Goal: Information Seeking & Learning: Compare options

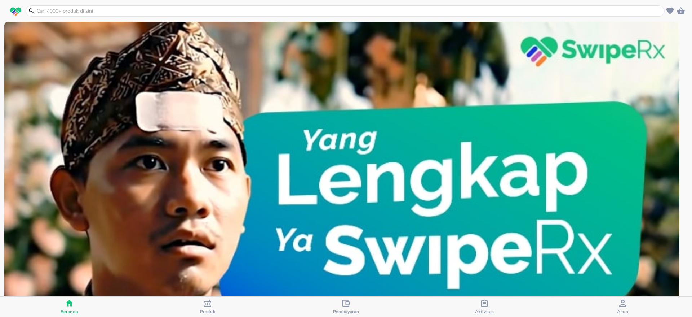
click at [92, 10] on input "text" at bounding box center [349, 11] width 627 height 8
paste input "[MEDICAL_DATA]"
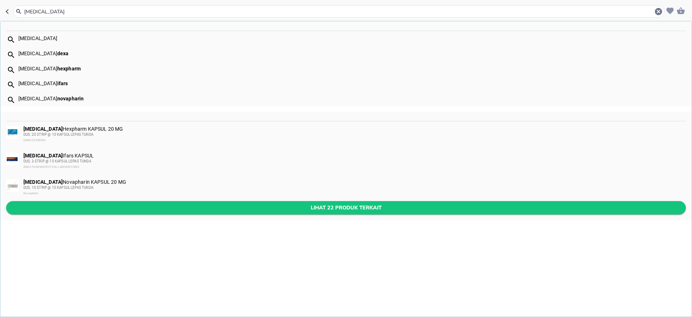
type input "[MEDICAL_DATA]"
click at [331, 210] on span "Lihat 22 produk terkait" at bounding box center [346, 207] width 668 height 9
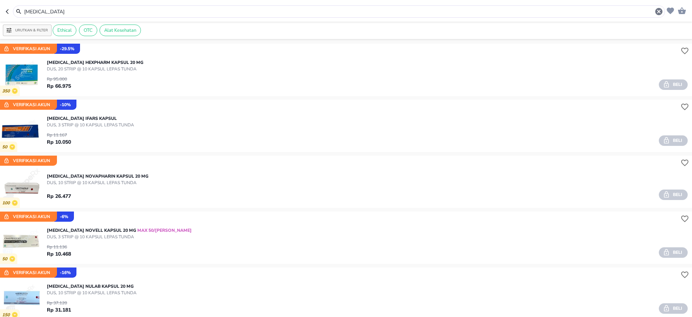
drag, startPoint x: 69, startPoint y: 13, endPoint x: 0, endPoint y: 13, distance: 68.9
click at [0, 13] on header "[MEDICAL_DATA]" at bounding box center [346, 11] width 692 height 22
paste input "Lanso"
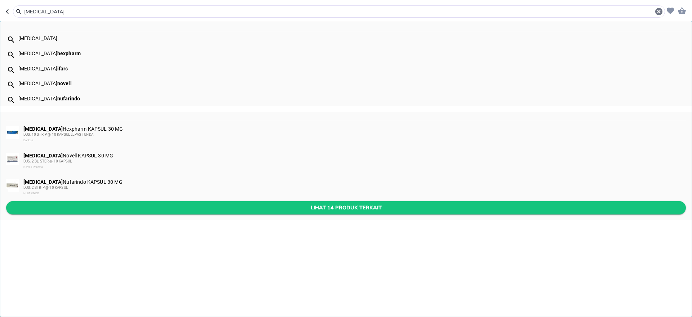
click at [187, 206] on span "Lihat 14 produk terkait" at bounding box center [346, 207] width 668 height 9
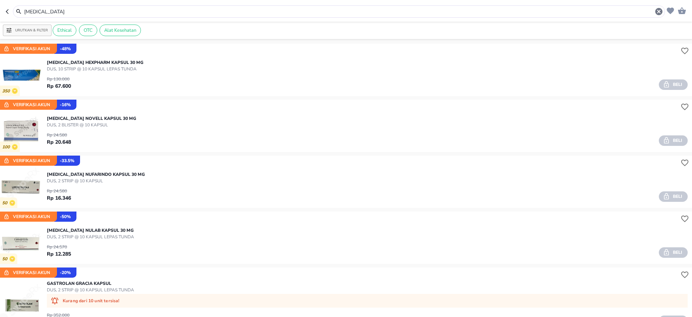
drag, startPoint x: 66, startPoint y: 14, endPoint x: 0, endPoint y: 15, distance: 66.0
click at [0, 15] on header "[MEDICAL_DATA]" at bounding box center [346, 11] width 692 height 22
paste input "[MEDICAL_DATA]"
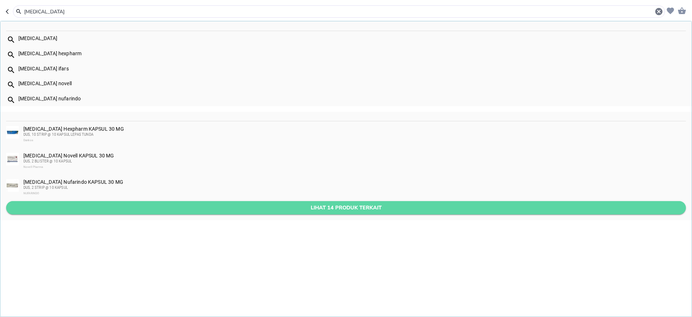
click at [327, 212] on button "Lihat 14 produk terkait" at bounding box center [346, 207] width 680 height 13
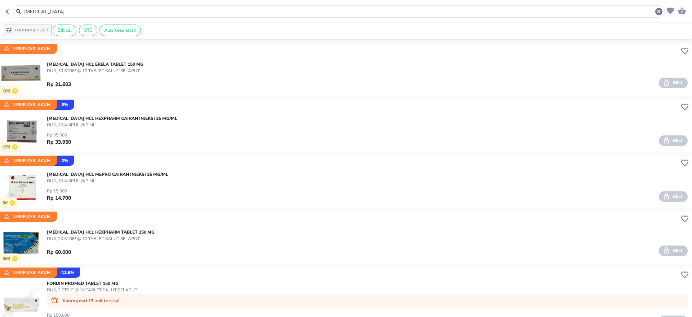
drag, startPoint x: 60, startPoint y: 9, endPoint x: 0, endPoint y: 12, distance: 60.3
click at [0, 12] on header "[MEDICAL_DATA]" at bounding box center [346, 11] width 692 height 22
paste input "Omeprazol"
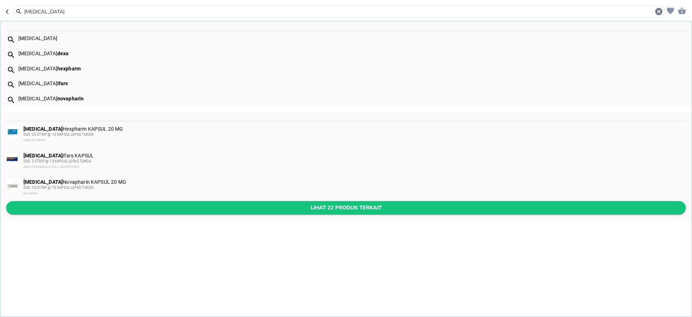
click at [265, 209] on span "Lihat 22 produk terkait" at bounding box center [346, 207] width 668 height 9
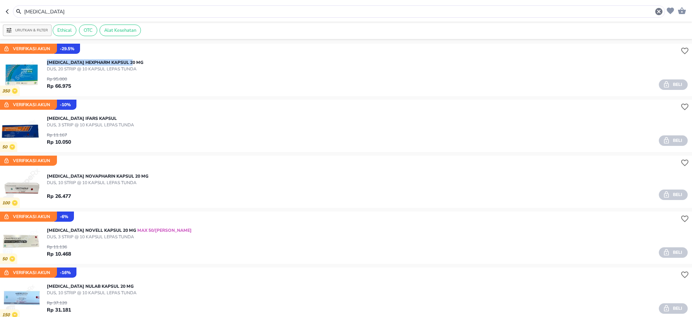
drag, startPoint x: 47, startPoint y: 62, endPoint x: 138, endPoint y: 62, distance: 91.2
click at [138, 62] on div "[MEDICAL_DATA] Hexpharm KAPSUL 20 MG DUS, 20 STRIP @ 10 KAPSUL LEPAS TUNDA Rp 9…" at bounding box center [369, 70] width 645 height 47
click at [144, 90] on div "[MEDICAL_DATA] Hexpharm KAPSUL 20 MG DUS, 20 STRIP @ 10 KAPSUL LEPAS TUNDA Rp 9…" at bounding box center [369, 70] width 645 height 47
drag, startPoint x: 78, startPoint y: 12, endPoint x: 0, endPoint y: 11, distance: 77.9
click at [0, 11] on header "[MEDICAL_DATA]" at bounding box center [346, 11] width 692 height 22
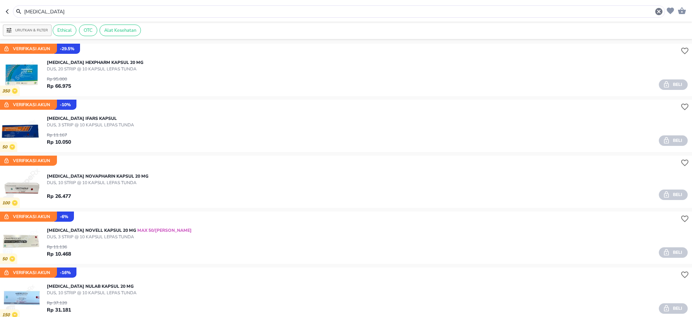
paste input "[MEDICAL_DATA]"
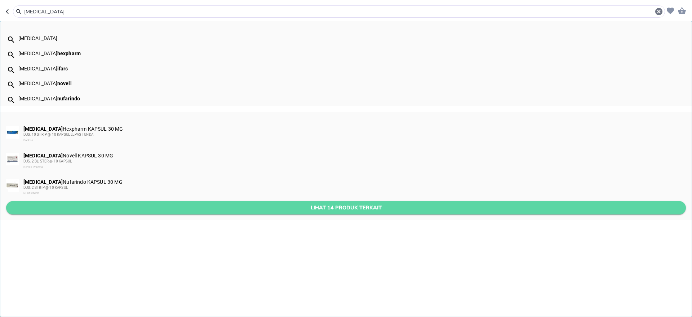
click at [305, 207] on span "Lihat 14 produk terkait" at bounding box center [346, 207] width 668 height 9
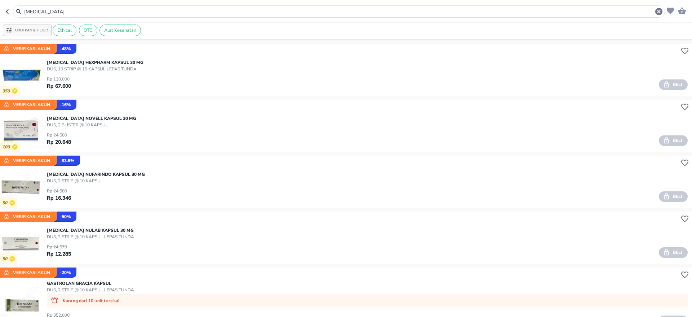
drag, startPoint x: 60, startPoint y: 12, endPoint x: 0, endPoint y: 12, distance: 60.2
click at [0, 12] on header "[MEDICAL_DATA]" at bounding box center [346, 11] width 692 height 22
paste input "Sucralfat"
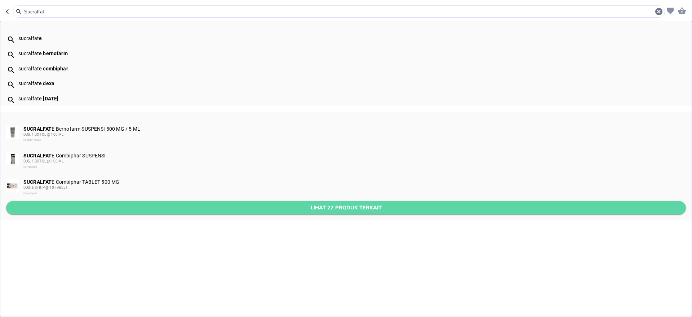
click at [187, 210] on span "Lihat 22 produk terkait" at bounding box center [346, 207] width 668 height 9
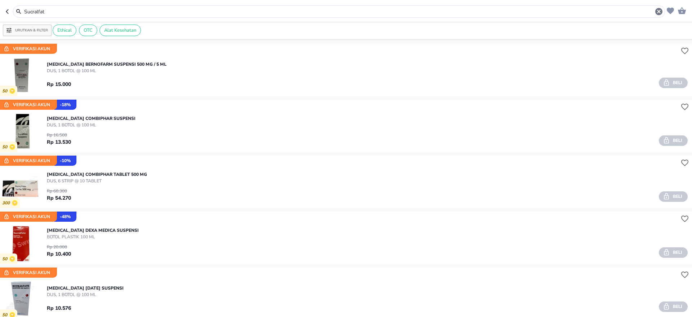
click at [6, 10] on icon "button" at bounding box center [9, 12] width 6 height 6
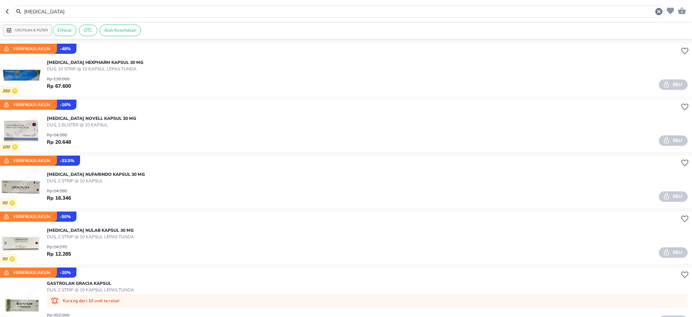
click at [6, 12] on icon "button" at bounding box center [9, 12] width 6 height 6
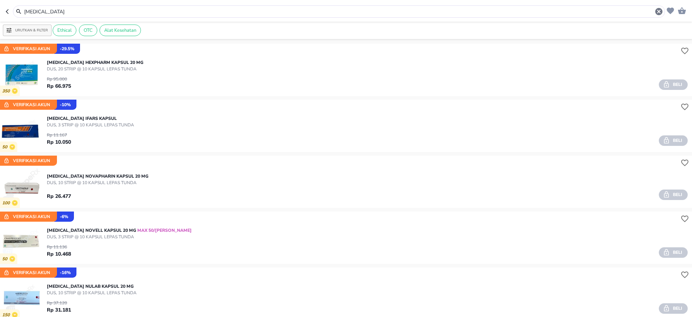
click at [9, 11] on icon "button" at bounding box center [9, 12] width 6 height 6
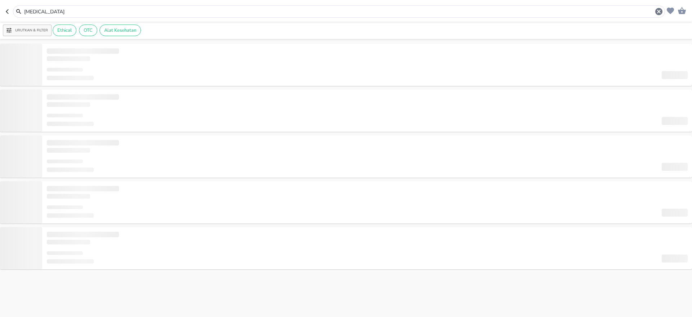
click at [8, 13] on icon "button" at bounding box center [7, 11] width 3 height 5
type input "[MEDICAL_DATA]"
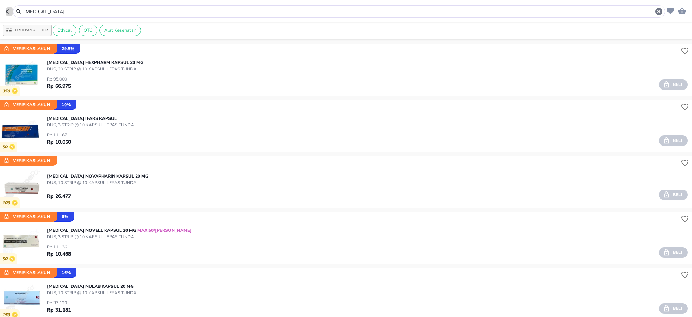
click at [11, 11] on icon "button" at bounding box center [9, 12] width 6 height 6
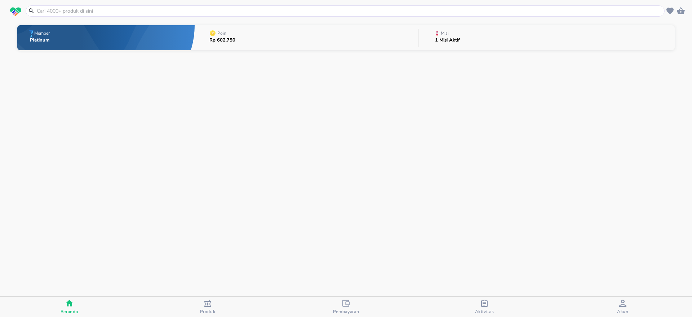
click at [471, 306] on span "Aktivitas" at bounding box center [484, 306] width 134 height 15
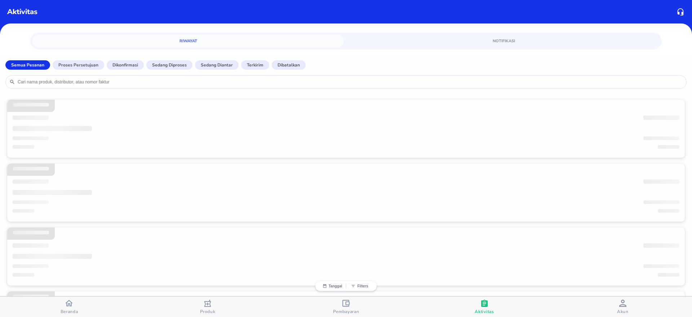
click at [628, 307] on div "Akun" at bounding box center [623, 306] width 12 height 15
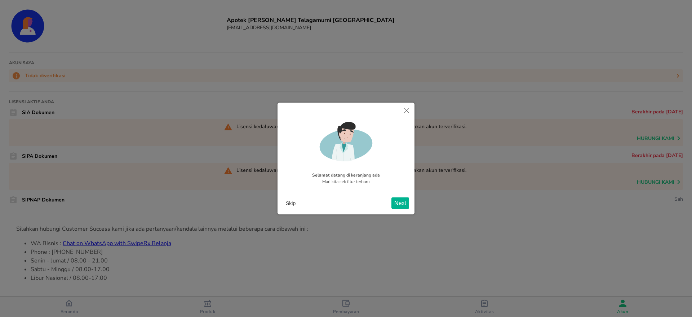
click at [404, 112] on icon "Close" at bounding box center [406, 110] width 5 height 5
